Goal: Check status: Check status

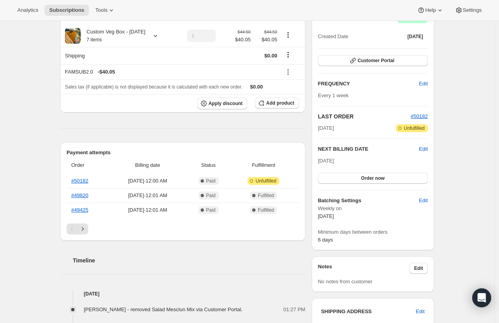
scroll to position [121, 0]
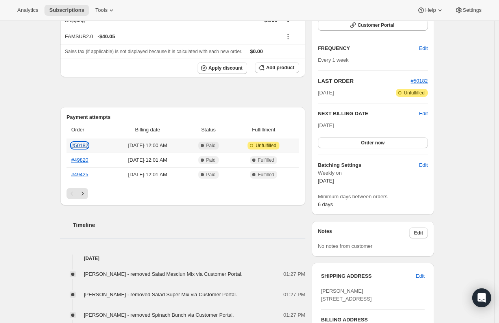
click at [86, 146] on link "#50182" at bounding box center [79, 145] width 17 height 6
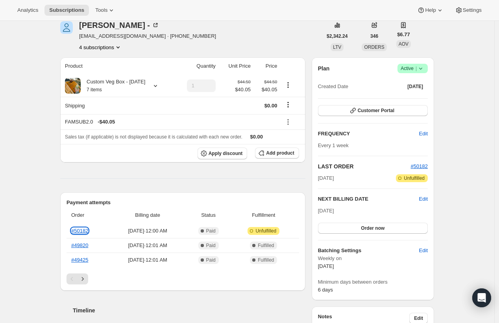
scroll to position [51, 0]
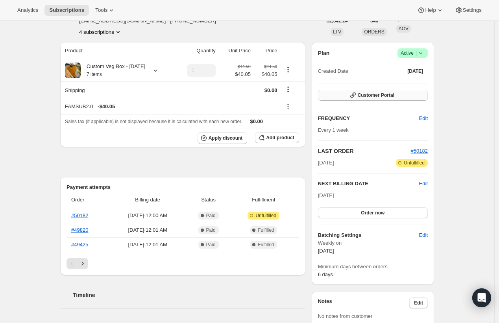
click at [370, 96] on span "Customer Portal" at bounding box center [376, 95] width 37 height 6
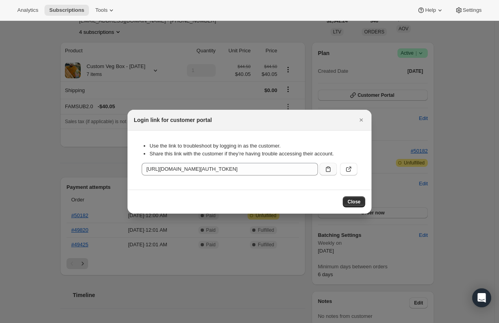
click at [327, 171] on icon ":rbs:" at bounding box center [328, 169] width 8 height 8
click at [347, 170] on icon ":rbs:" at bounding box center [349, 169] width 8 height 8
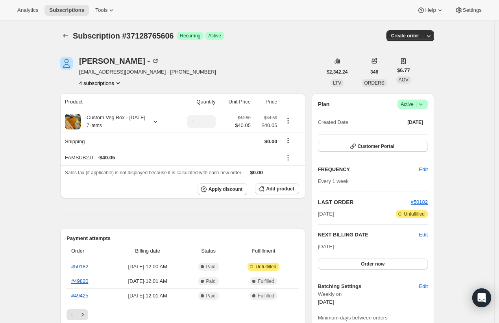
click at [153, 123] on div at bounding box center [153, 122] width 11 height 8
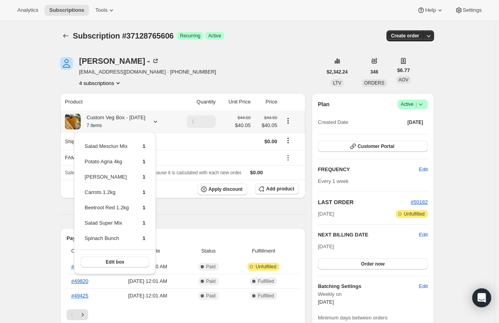
click at [152, 122] on div at bounding box center [153, 122] width 11 height 8
